Goal: Check status

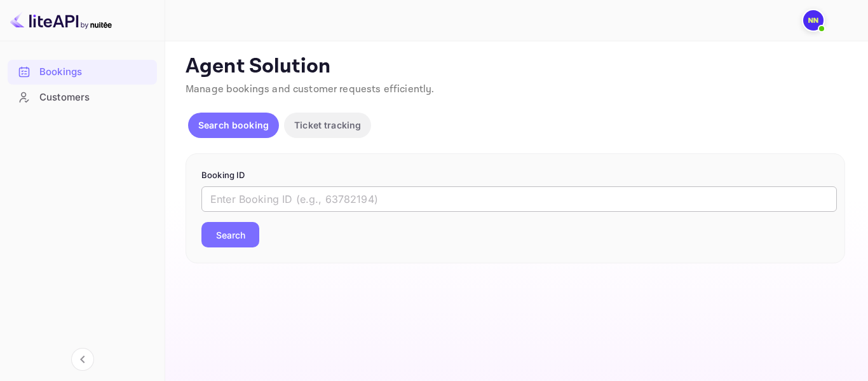
click at [326, 201] on input "text" at bounding box center [520, 198] width 636 height 25
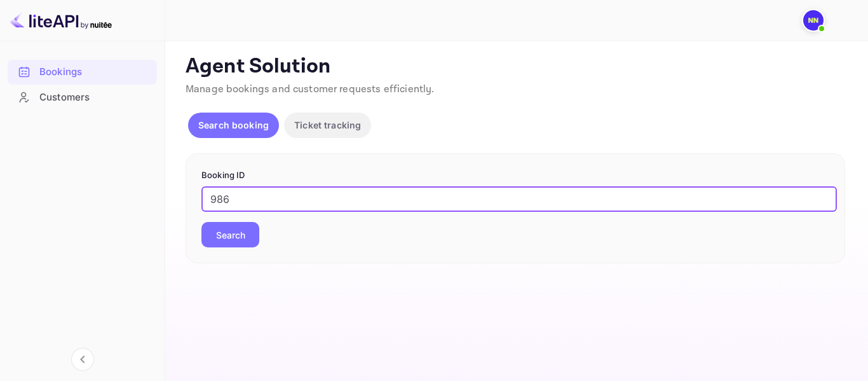
click at [307, 194] on input "986" at bounding box center [520, 198] width 636 height 25
type input "9863690"
click at [202, 222] on button "Search" at bounding box center [231, 234] width 58 height 25
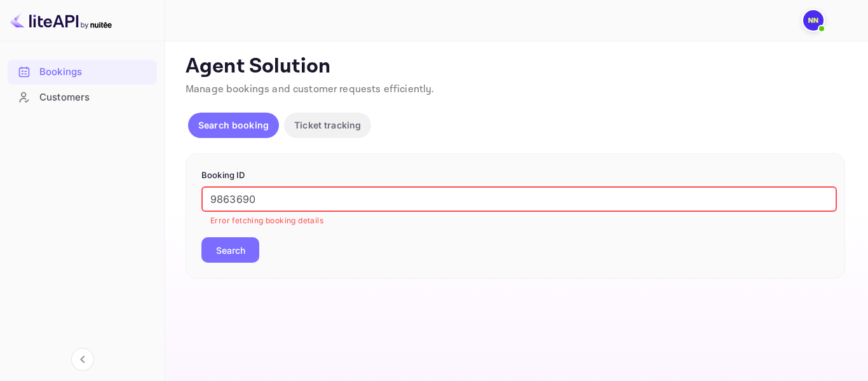
click at [221, 201] on input "9863690" at bounding box center [520, 198] width 636 height 25
drag, startPoint x: 200, startPoint y: 202, endPoint x: 127, endPoint y: 204, distance: 72.5
click at [129, 204] on div "Bookings Customers Now you can check your travel website directly from the link…" at bounding box center [434, 190] width 868 height 381
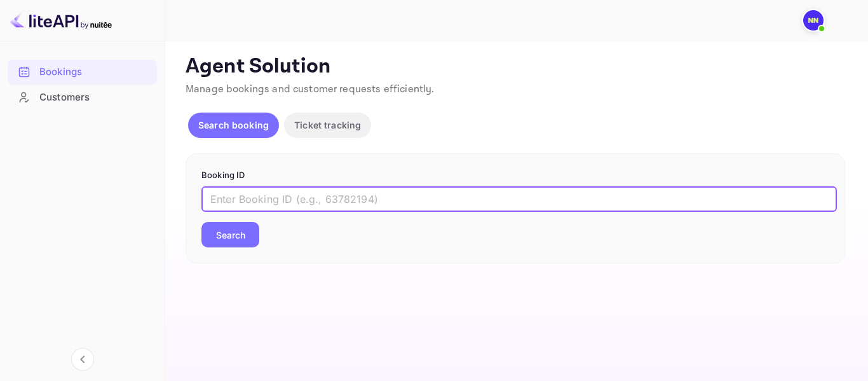
paste input "B9iLl9bH5"
type input "B9iLl9bH5"
click at [229, 232] on button "Search" at bounding box center [231, 234] width 58 height 25
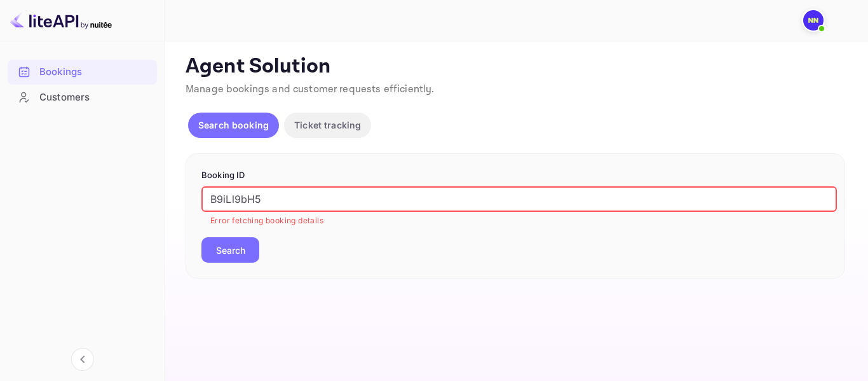
click at [209, 198] on input "B9iLl9bH5" at bounding box center [520, 198] width 636 height 25
click at [285, 191] on input "B9iLl9bH5" at bounding box center [520, 198] width 636 height 25
drag, startPoint x: 224, startPoint y: 204, endPoint x: 189, endPoint y: 202, distance: 35.0
click at [189, 202] on div "Booking ID B9iLl9bH5 ​ Error fetching booking details Search" at bounding box center [516, 215] width 660 height 125
click at [310, 121] on p "Ticket tracking" at bounding box center [327, 124] width 67 height 13
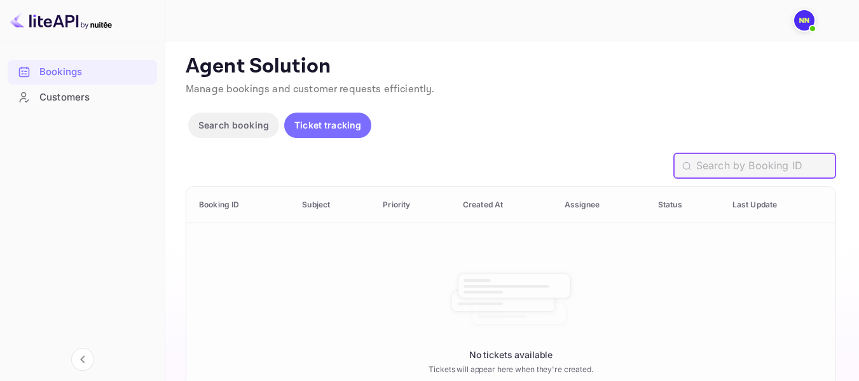
click at [772, 164] on input "text" at bounding box center [766, 165] width 140 height 25
paste input "B9iLl9bH5"
click at [698, 163] on input "B9iLl9bH5" at bounding box center [766, 165] width 140 height 25
click at [746, 163] on input "B9iLl9bH5" at bounding box center [766, 165] width 140 height 25
type input "B9iLl9bH5"
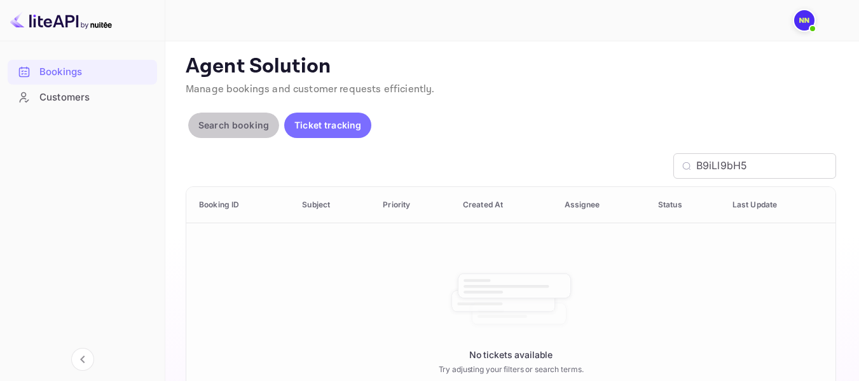
click at [245, 125] on p "Search booking" at bounding box center [233, 124] width 71 height 13
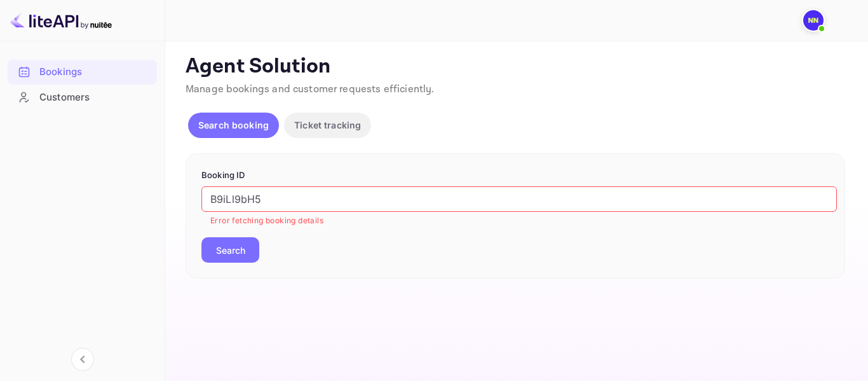
click at [320, 196] on input "B9iLl9bH5" at bounding box center [520, 198] width 636 height 25
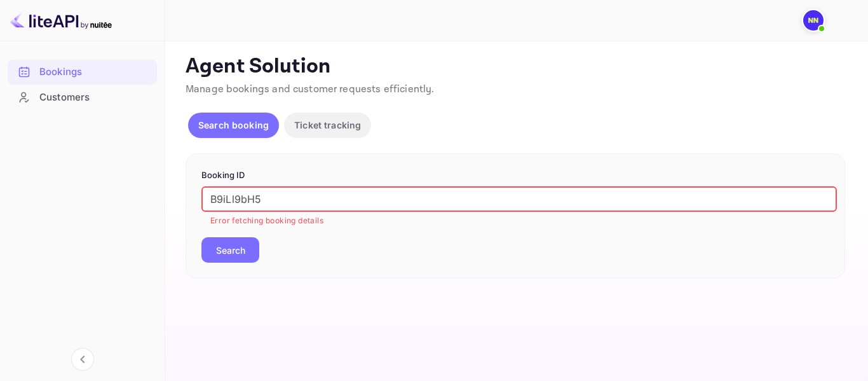
click at [292, 202] on input "B9iLl9bH5" at bounding box center [520, 198] width 636 height 25
click at [135, 188] on div "Bookings Customers Now you can check your travel website directly from the link…" at bounding box center [434, 190] width 868 height 381
